Goal: Information Seeking & Learning: Learn about a topic

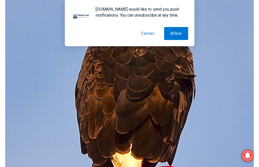
scroll to position [168, 0]
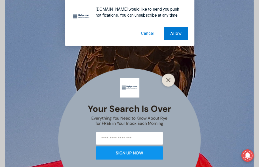
click at [147, 33] on button "Cancel" at bounding box center [148, 33] width 26 height 13
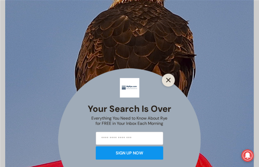
click at [170, 79] on line "Close" at bounding box center [169, 80] width 4 height 4
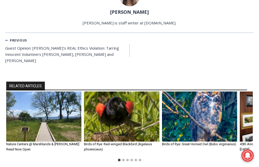
scroll to position [897, 0]
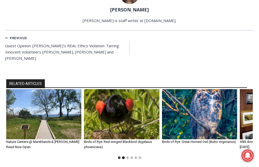
click at [124, 156] on button "Go to slide 2" at bounding box center [123, 157] width 3 height 3
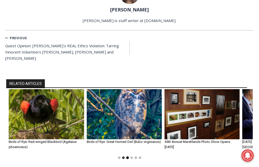
click at [127, 156] on button "Go to slide 3" at bounding box center [127, 157] width 3 height 3
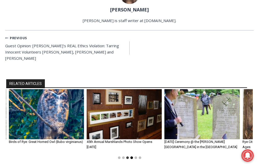
click at [132, 156] on button "Go to slide 4" at bounding box center [132, 157] width 3 height 3
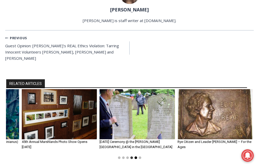
click at [137, 156] on button "Go to slide 5" at bounding box center [136, 157] width 3 height 3
click at [142, 156] on li "Select a slide to show" at bounding box center [140, 158] width 4 height 4
click at [140, 156] on button "Go to slide 6" at bounding box center [140, 157] width 3 height 3
click at [128, 156] on button "Go to slide 3" at bounding box center [127, 157] width 3 height 3
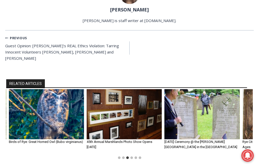
click at [75, 105] on img "3 of 6" at bounding box center [46, 114] width 75 height 50
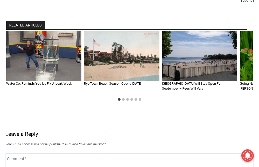
scroll to position [1358, 0]
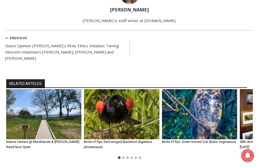
click at [123, 106] on img "2 of 6" at bounding box center [121, 114] width 75 height 50
click at [40, 98] on img "1 of 6" at bounding box center [43, 114] width 75 height 50
